Goal: Find specific page/section: Find specific page/section

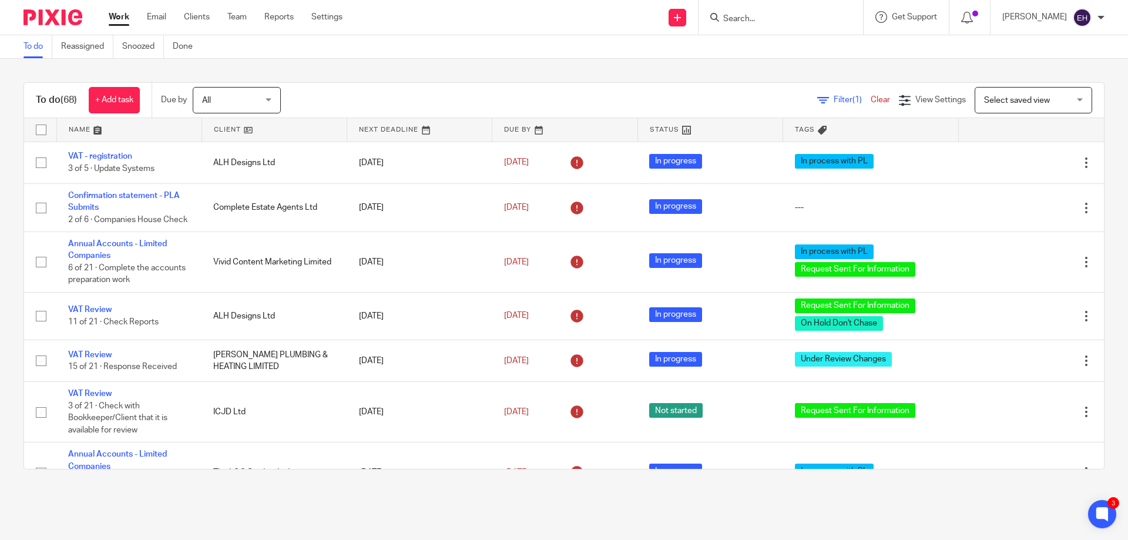
click at [82, 125] on link at bounding box center [129, 129] width 145 height 23
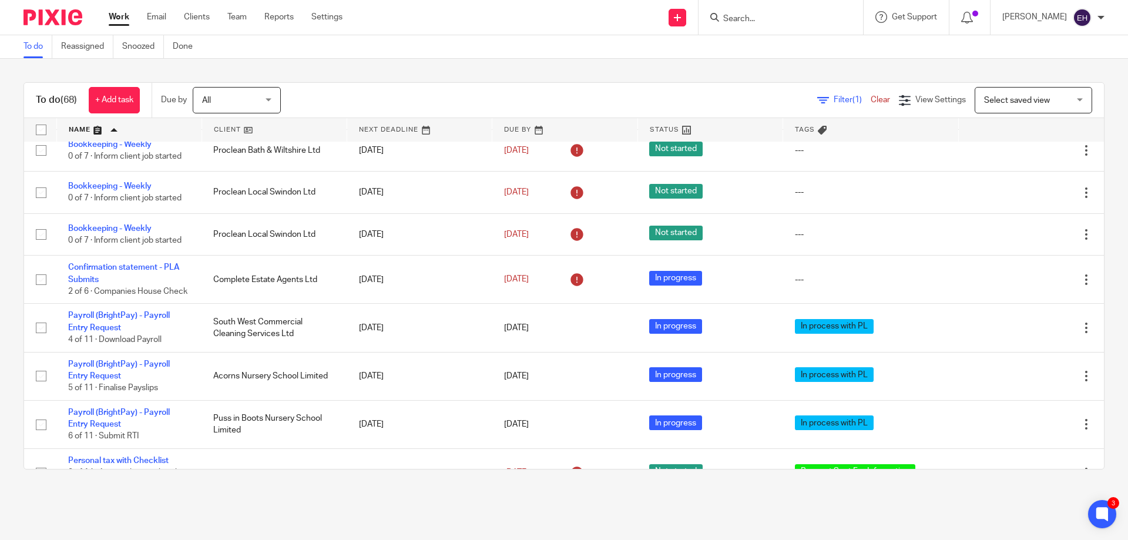
scroll to position [1057, 0]
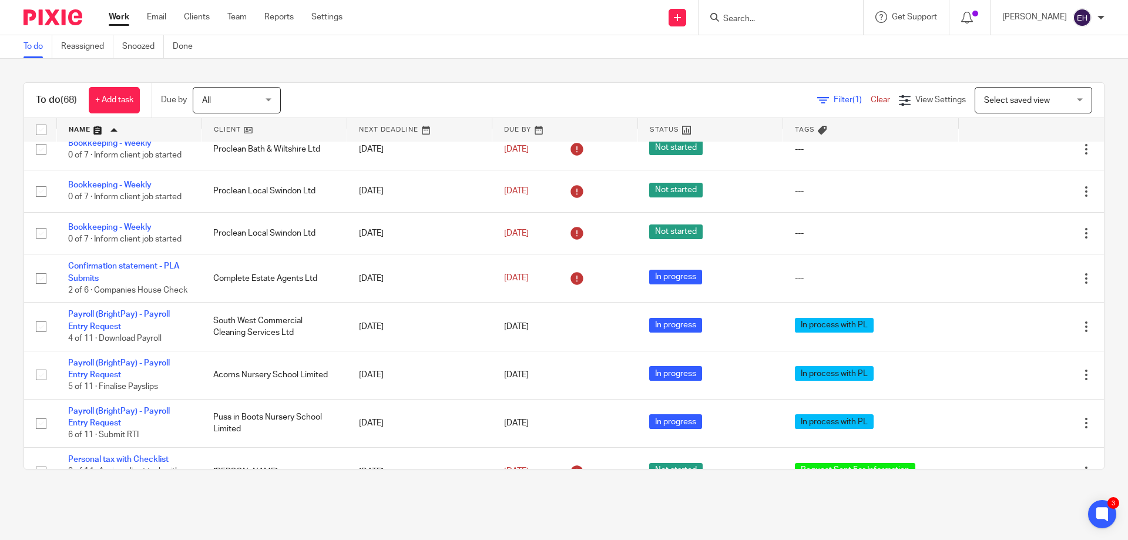
click at [1022, 113] on icon at bounding box center [1028, 108] width 12 height 12
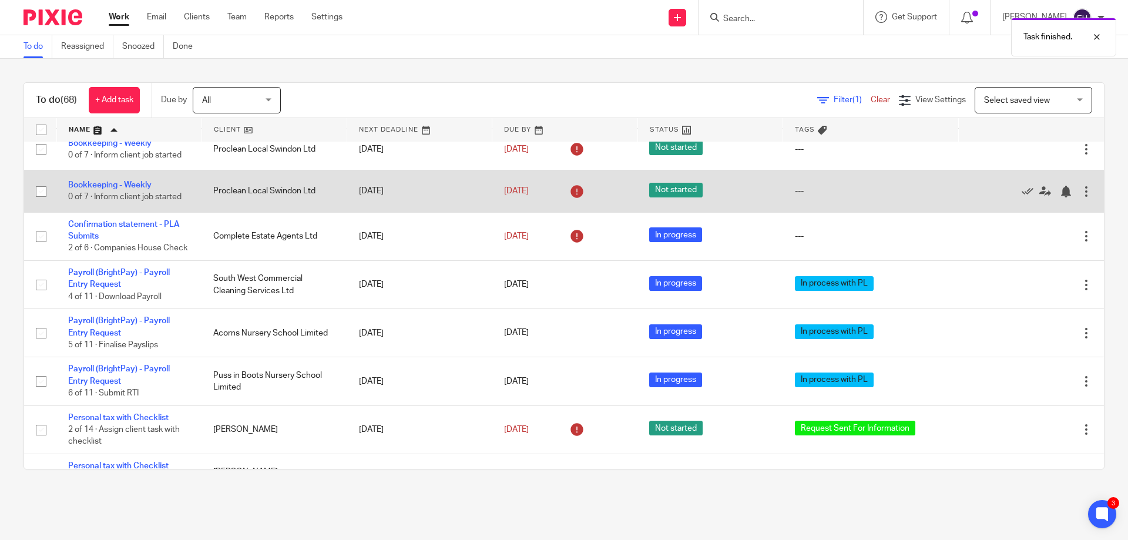
click at [993, 197] on div at bounding box center [1026, 191] width 110 height 12
click at [1022, 197] on icon at bounding box center [1028, 192] width 12 height 12
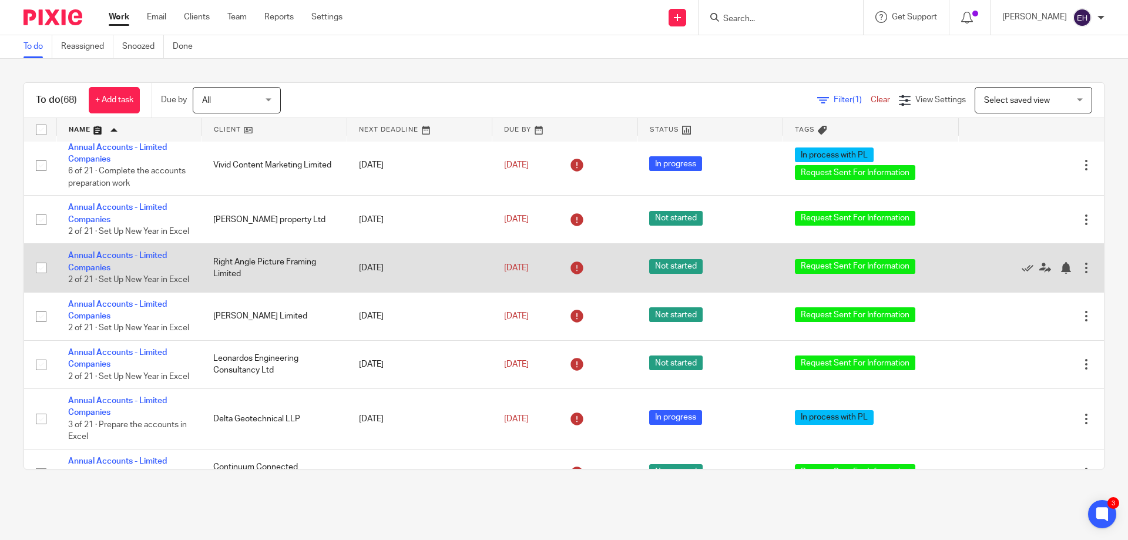
scroll to position [0, 0]
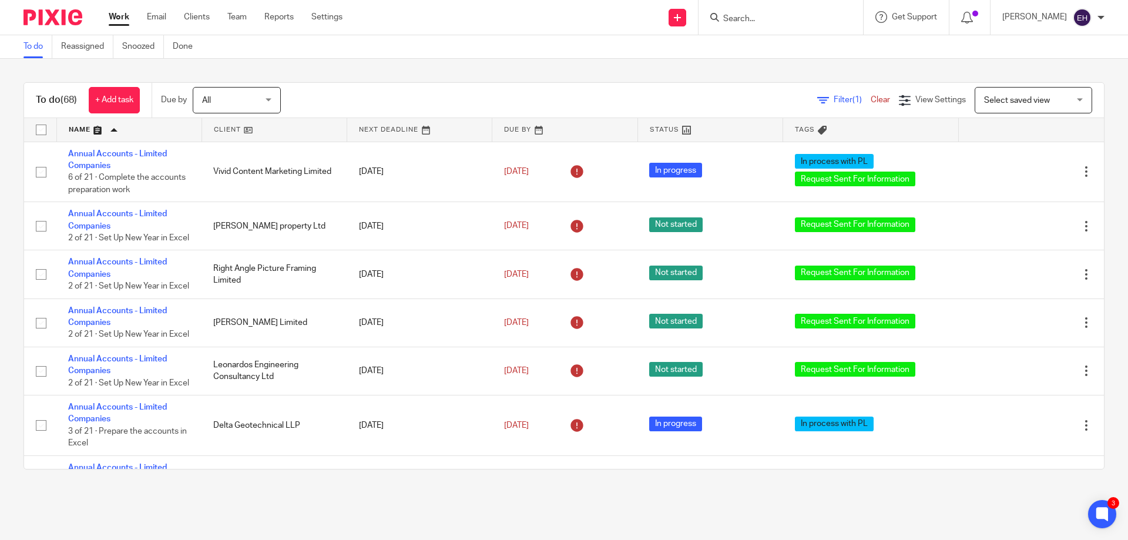
click at [797, 18] on input "Search" at bounding box center [775, 19] width 106 height 11
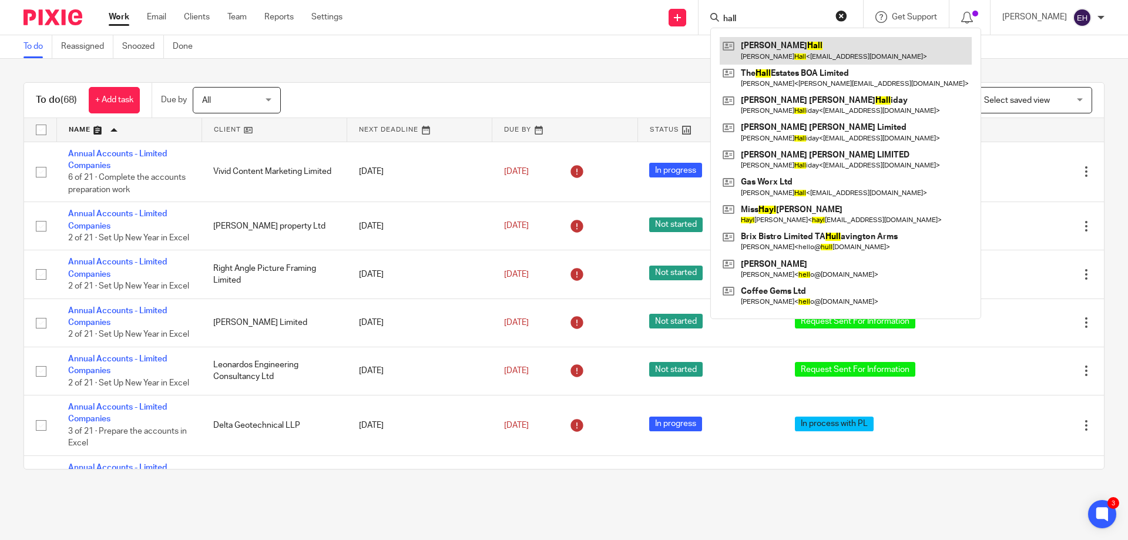
type input "hall"
click at [798, 53] on link at bounding box center [846, 50] width 252 height 27
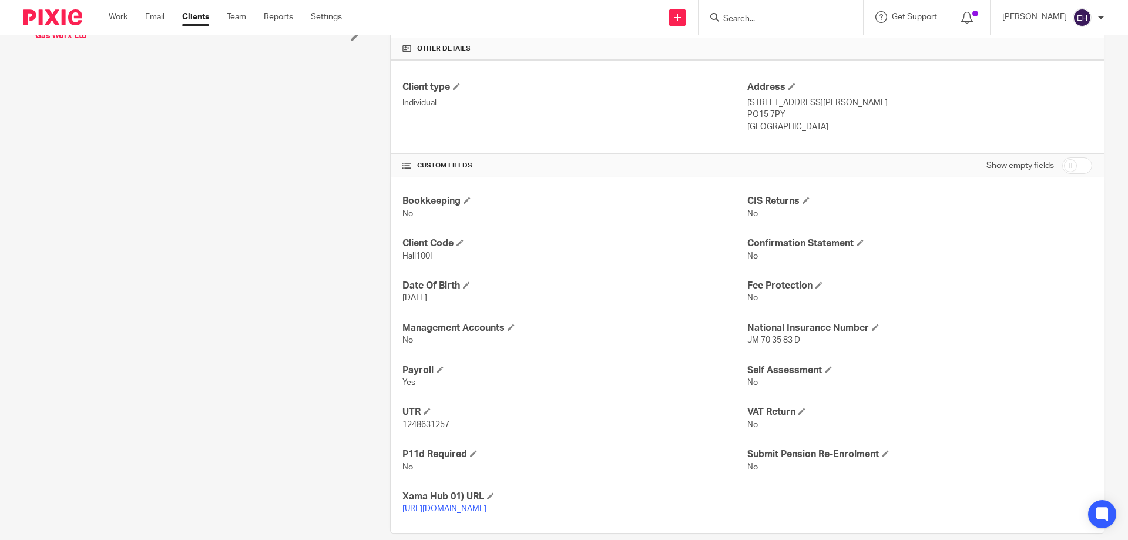
scroll to position [345, 0]
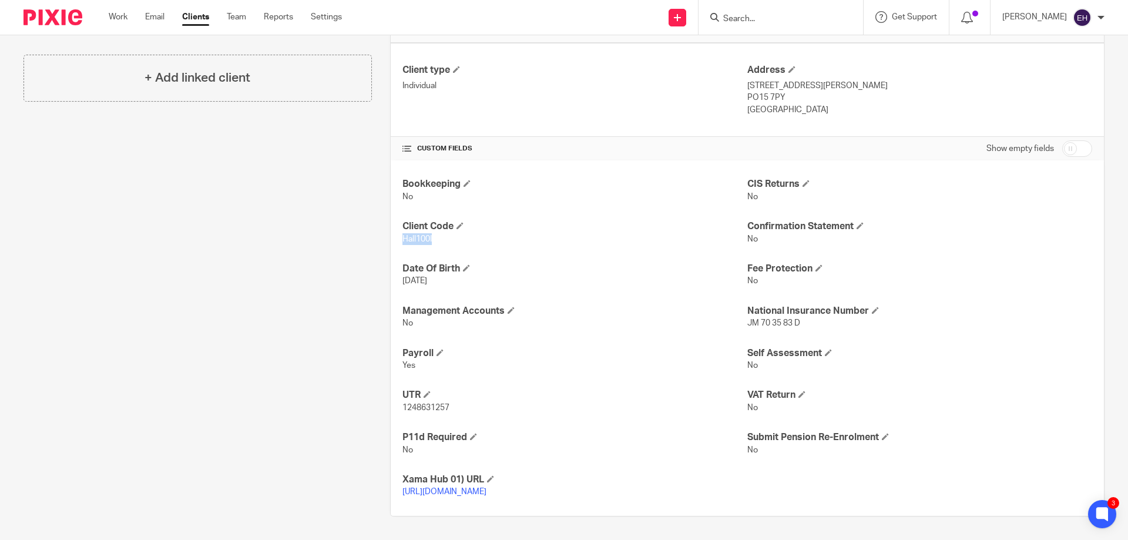
drag, startPoint x: 395, startPoint y: 241, endPoint x: 435, endPoint y: 237, distance: 40.1
click at [435, 237] on div "Bookkeeping No CIS Returns No Client Code Hall100I Confirmation Statement No Da…" at bounding box center [747, 337] width 713 height 355
copy span "Hall100I"
